Goal: Information Seeking & Learning: Check status

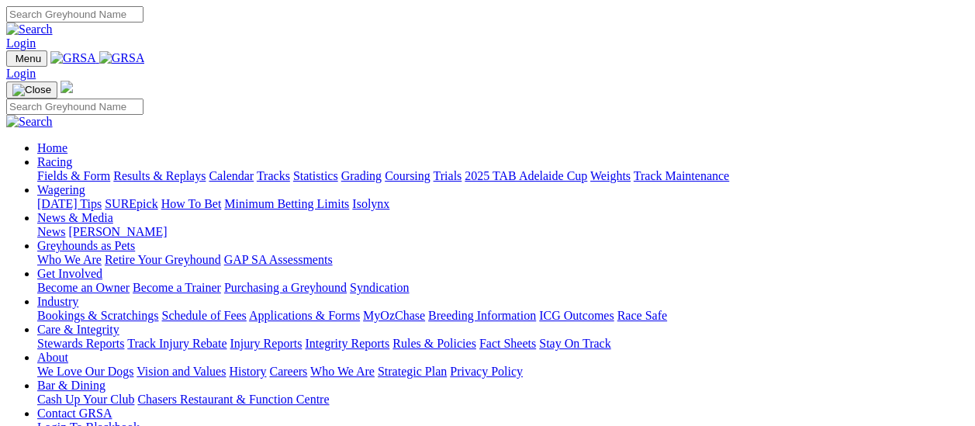
click at [163, 169] on link "Results & Replays" at bounding box center [159, 175] width 92 height 13
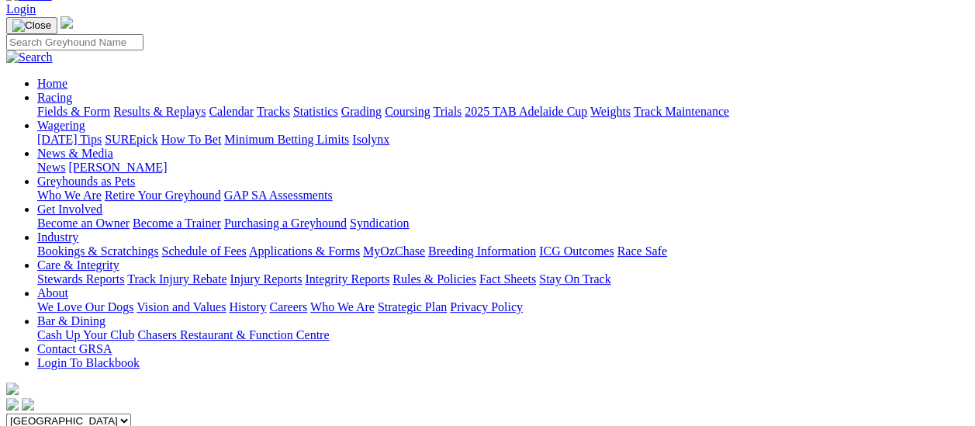
scroll to position [78, 0]
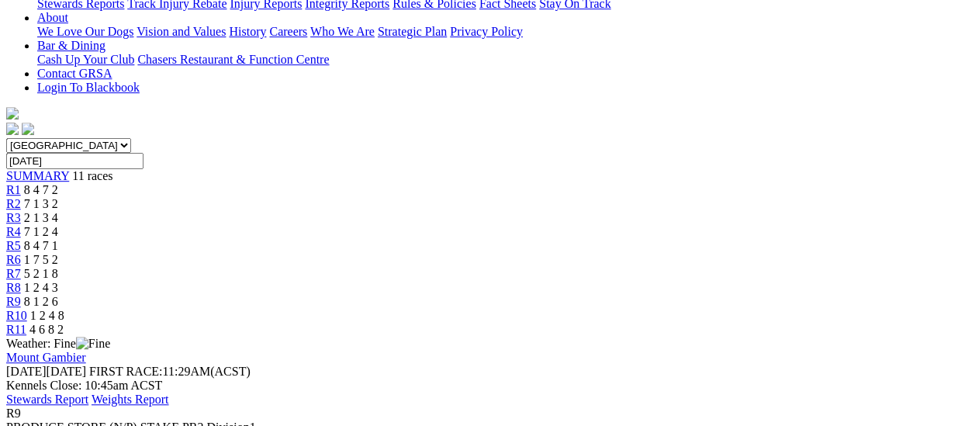
scroll to position [233, 0]
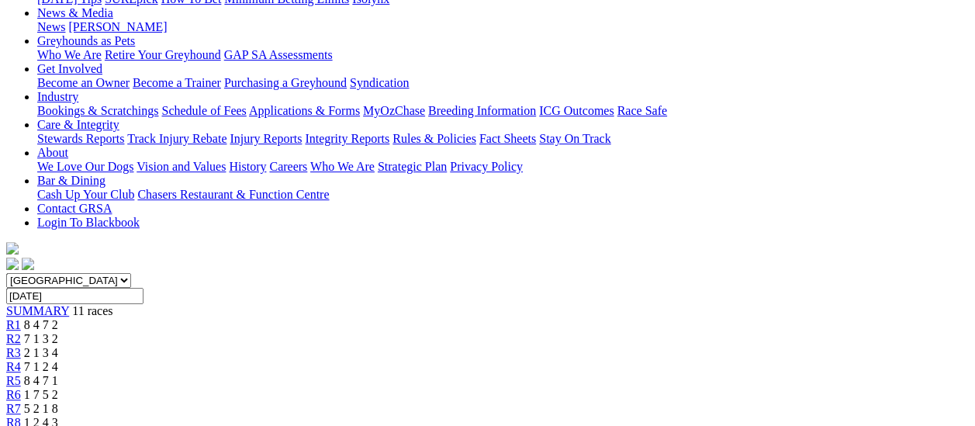
click at [21, 346] on span "R3" at bounding box center [13, 352] width 15 height 13
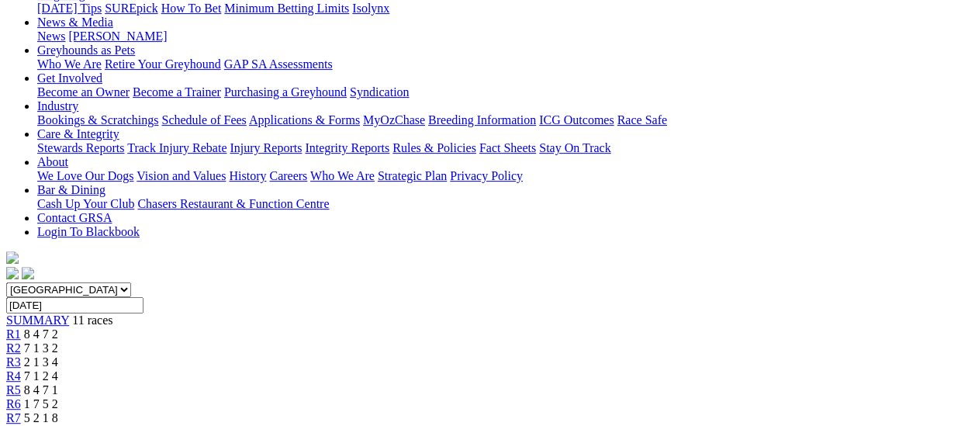
scroll to position [388, 0]
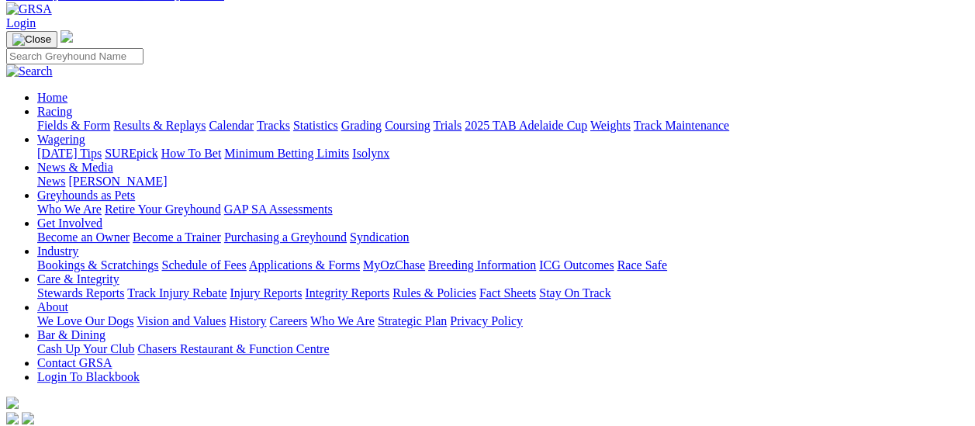
scroll to position [78, 0]
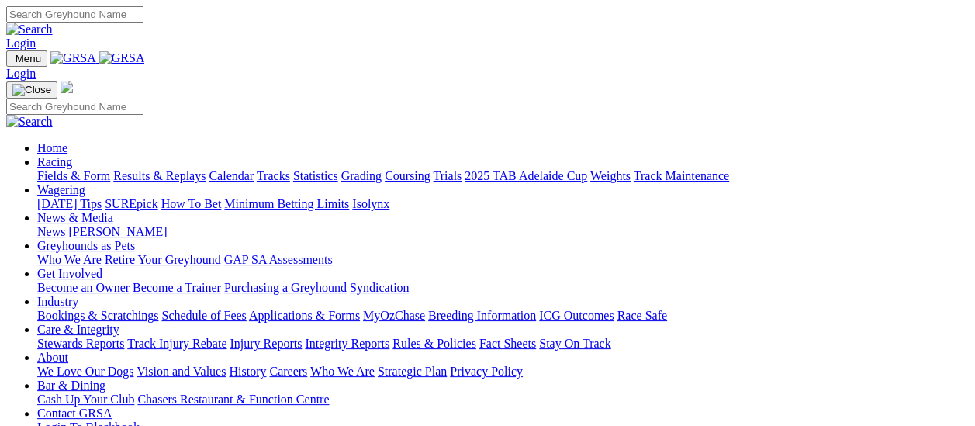
click at [71, 169] on link "Fields & Form" at bounding box center [73, 175] width 73 height 13
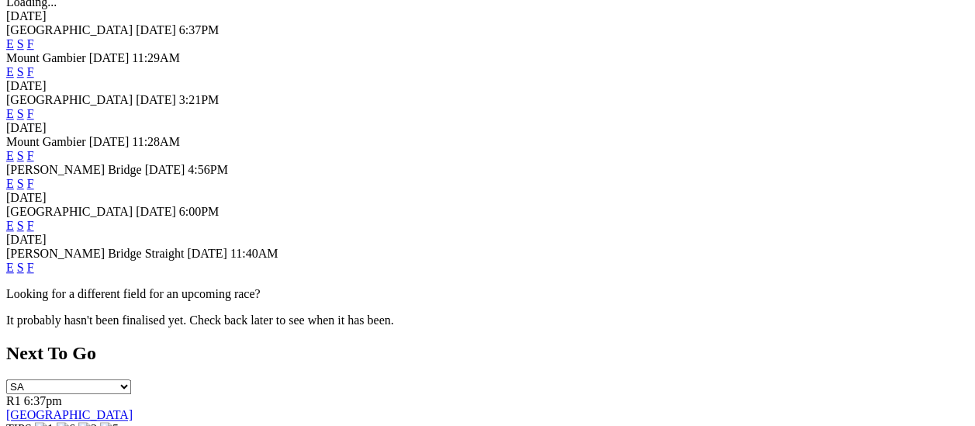
scroll to position [543, 0]
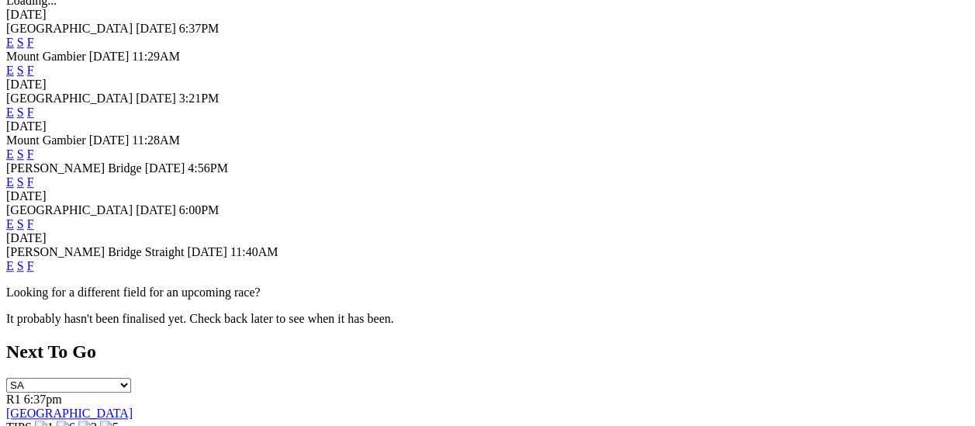
click at [34, 259] on link "F" at bounding box center [30, 265] width 7 height 13
